Goal: Task Accomplishment & Management: Complete application form

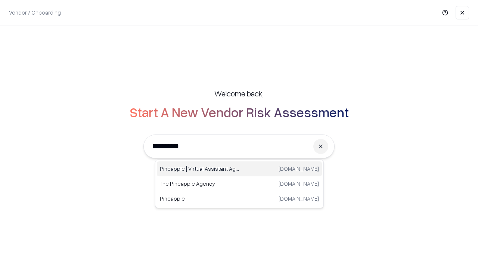
click at [239, 169] on div "Pineapple | Virtual Assistant Agency [DOMAIN_NAME]" at bounding box center [239, 168] width 165 height 15
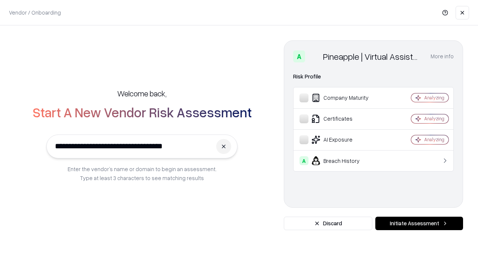
type input "**********"
click at [419, 223] on button "Initiate Assessment" at bounding box center [419, 223] width 88 height 13
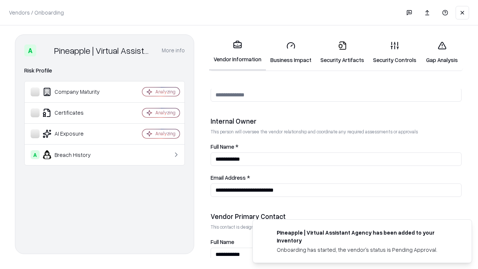
scroll to position [387, 0]
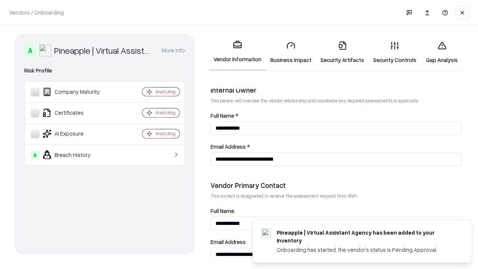
click at [291, 52] on link "Business Impact" at bounding box center [291, 52] width 50 height 35
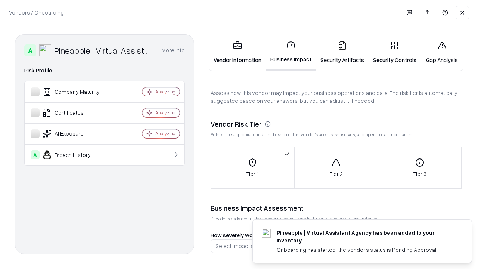
click at [342, 52] on link "Security Artifacts" at bounding box center [342, 52] width 53 height 35
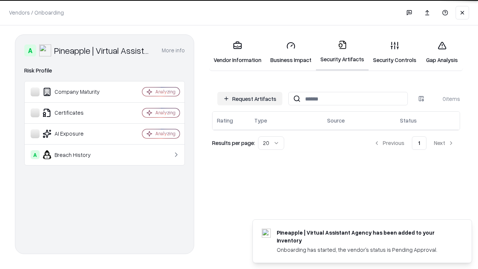
click at [250, 99] on button "Request Artifacts" at bounding box center [249, 98] width 65 height 13
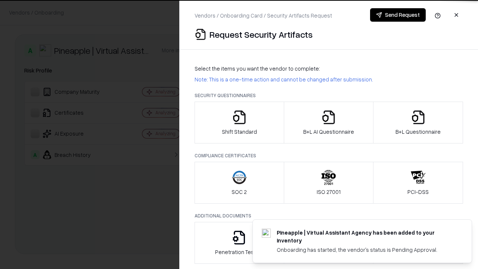
click at [239, 123] on icon "button" at bounding box center [239, 117] width 15 height 15
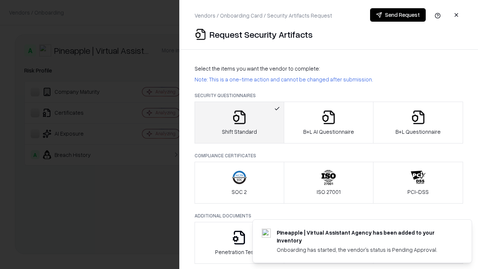
click at [398, 15] on button "Send Request" at bounding box center [398, 14] width 56 height 13
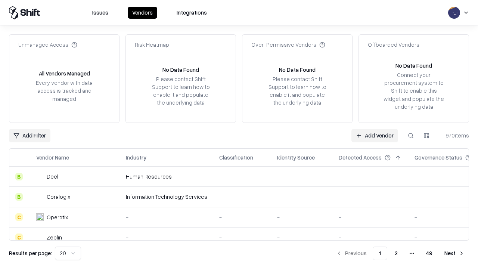
click at [411, 135] on button at bounding box center [410, 135] width 13 height 13
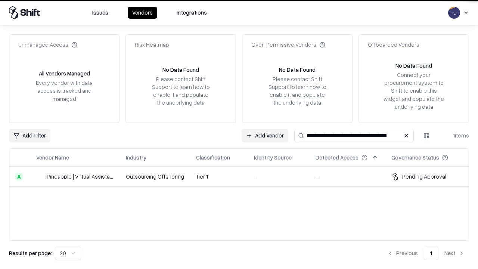
type input "**********"
click at [244, 176] on td "Tier 1" at bounding box center [219, 177] width 58 height 20
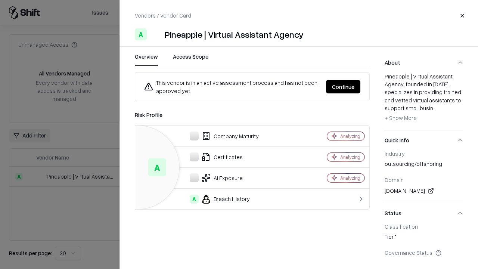
click at [343, 87] on button "Continue" at bounding box center [343, 86] width 34 height 13
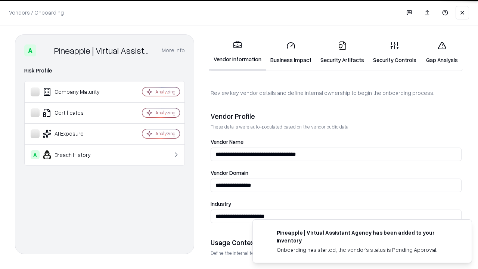
click at [342, 52] on link "Security Artifacts" at bounding box center [342, 52] width 53 height 35
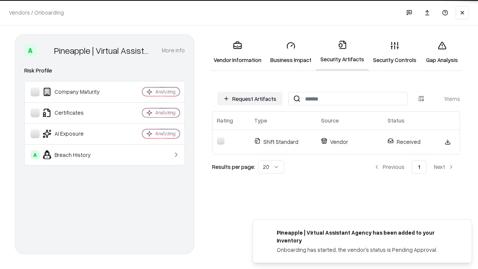
click at [442, 52] on link "Gap Analysis" at bounding box center [442, 52] width 42 height 35
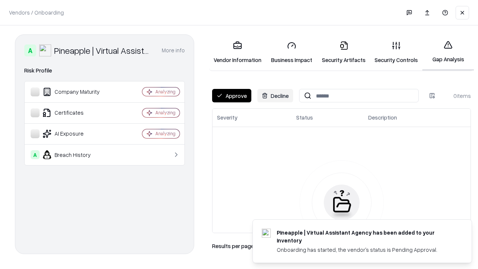
click at [232, 96] on button "Approve" at bounding box center [231, 95] width 39 height 13
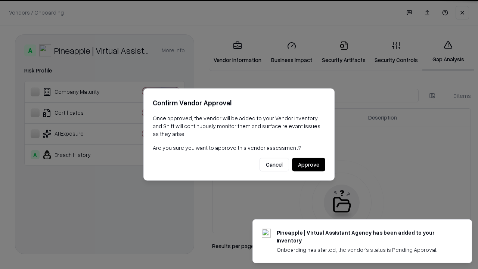
click at [309, 164] on button "Approve" at bounding box center [308, 164] width 33 height 13
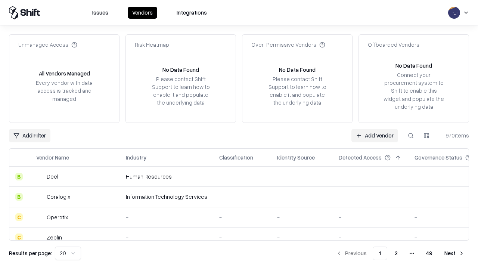
type input "**********"
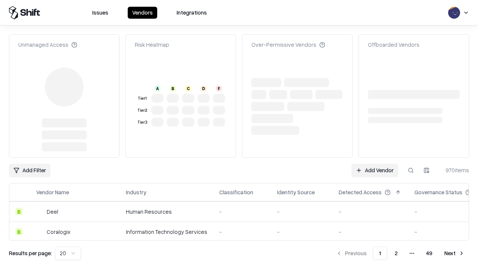
click at [375, 164] on link "Add Vendor" at bounding box center [375, 170] width 47 height 13
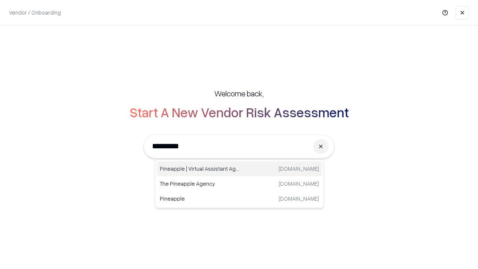
click at [239, 169] on div "Pineapple | Virtual Assistant Agency [DOMAIN_NAME]" at bounding box center [239, 168] width 165 height 15
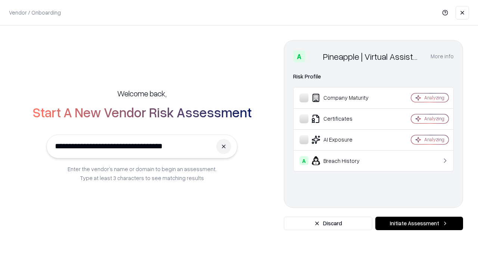
type input "**********"
click at [419, 223] on button "Initiate Assessment" at bounding box center [419, 223] width 88 height 13
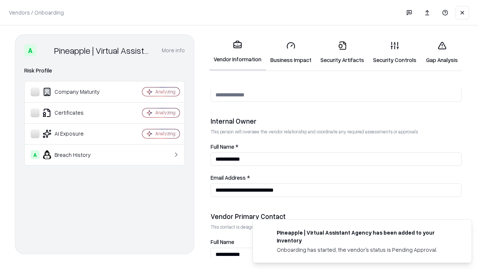
scroll to position [387, 0]
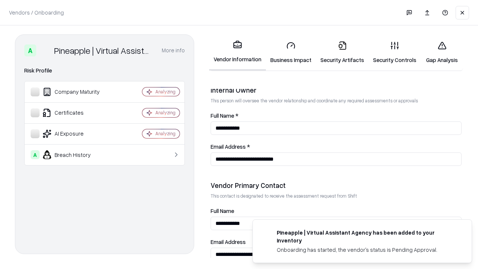
click at [442, 52] on link "Gap Analysis" at bounding box center [442, 52] width 42 height 35
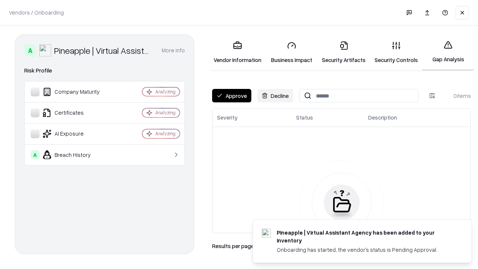
click at [232, 96] on button "Approve" at bounding box center [231, 95] width 39 height 13
